Goal: Information Seeking & Learning: Learn about a topic

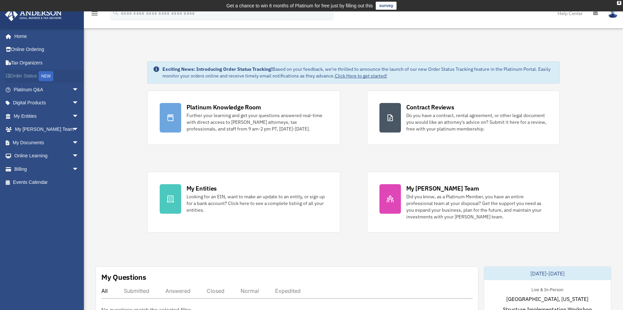
click at [34, 75] on link "Order Status NEW" at bounding box center [47, 76] width 84 height 14
click at [28, 76] on link "Order Status NEW" at bounding box center [47, 76] width 84 height 14
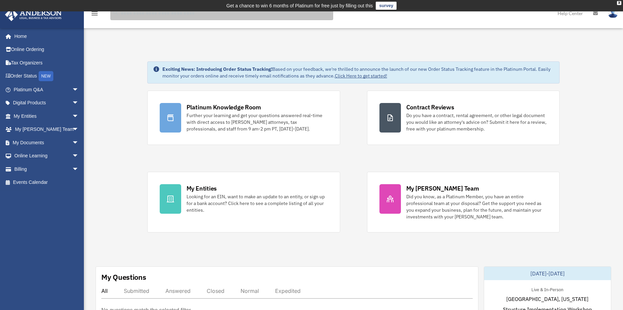
click at [159, 17] on input "search" at bounding box center [221, 13] width 223 height 13
type input "**********"
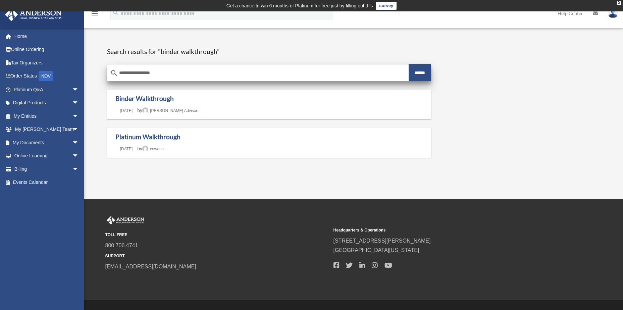
click at [412, 71] on input "******" at bounding box center [420, 72] width 23 height 17
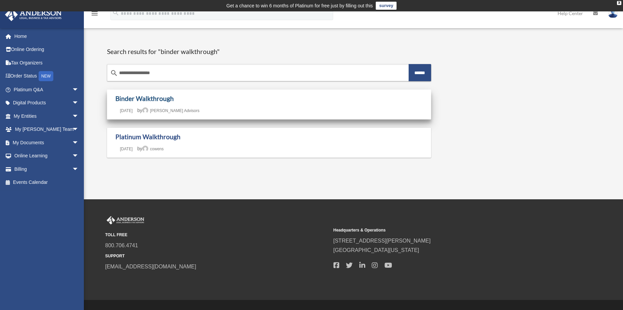
click at [148, 98] on link "Binder Walkthrough" at bounding box center [144, 99] width 58 height 8
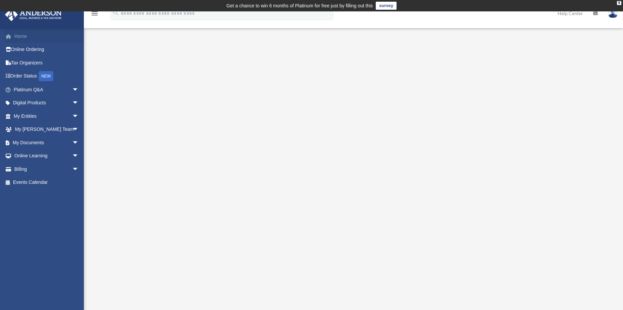
click at [15, 37] on link "Home" at bounding box center [47, 36] width 84 height 13
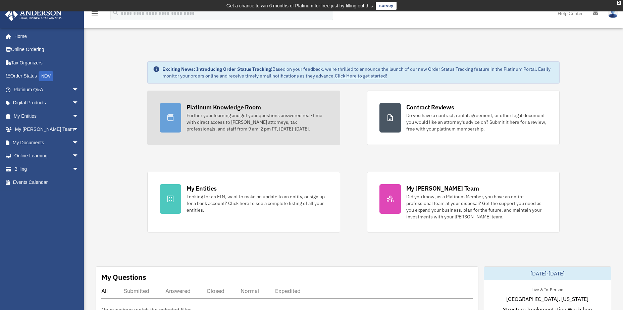
click at [222, 106] on div "Platinum Knowledge Room" at bounding box center [224, 107] width 74 height 8
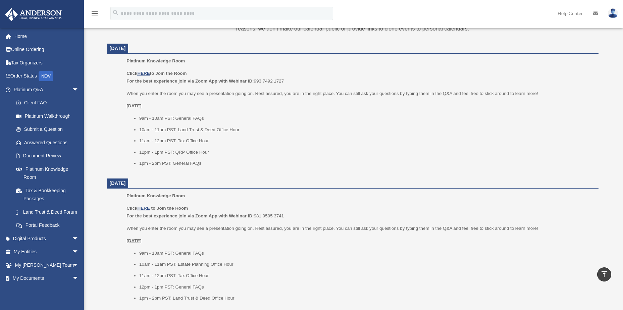
scroll to position [268, 0]
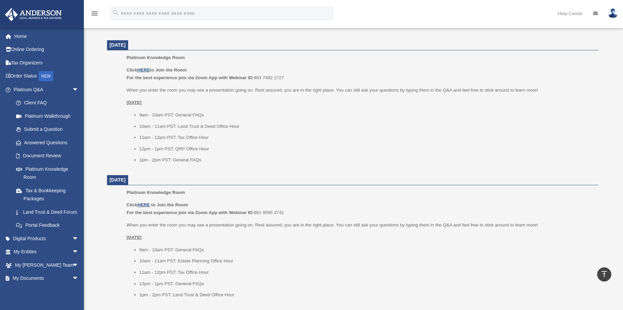
click at [144, 70] on u "HERE" at bounding box center [143, 69] width 12 height 5
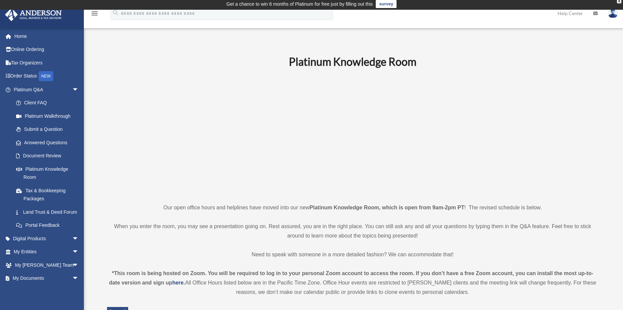
scroll to position [0, 0]
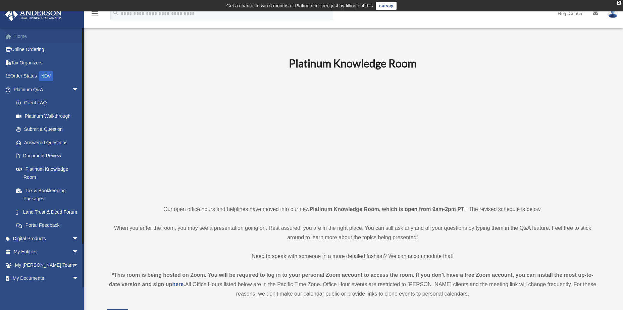
click at [22, 38] on link "Home" at bounding box center [47, 36] width 84 height 13
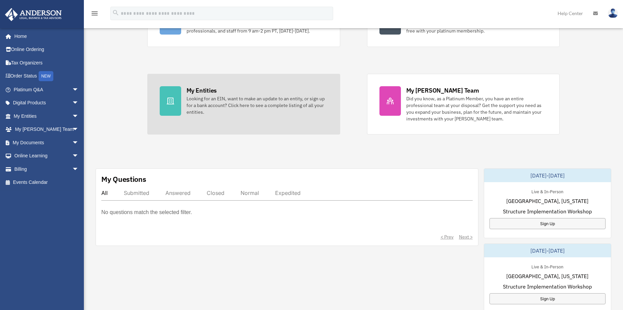
scroll to position [101, 0]
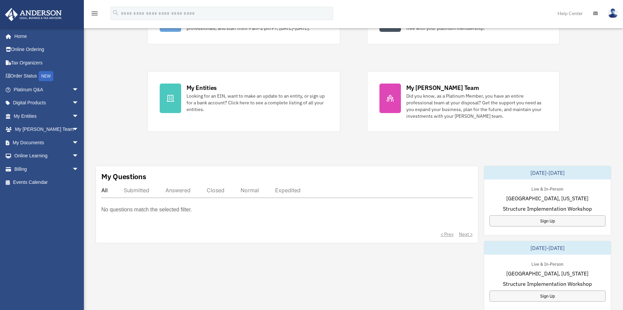
click at [612, 18] on img at bounding box center [613, 13] width 10 height 10
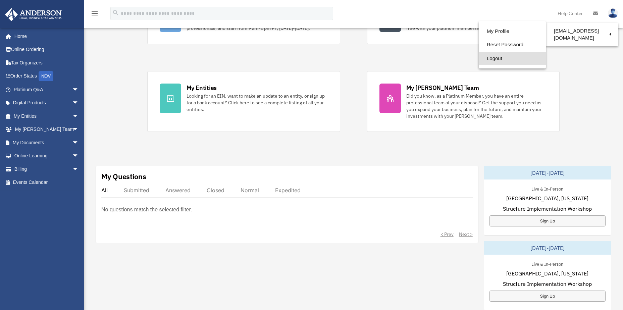
click at [495, 57] on link "Logout" at bounding box center [512, 59] width 67 height 14
